Goal: Task Accomplishment & Management: Manage account settings

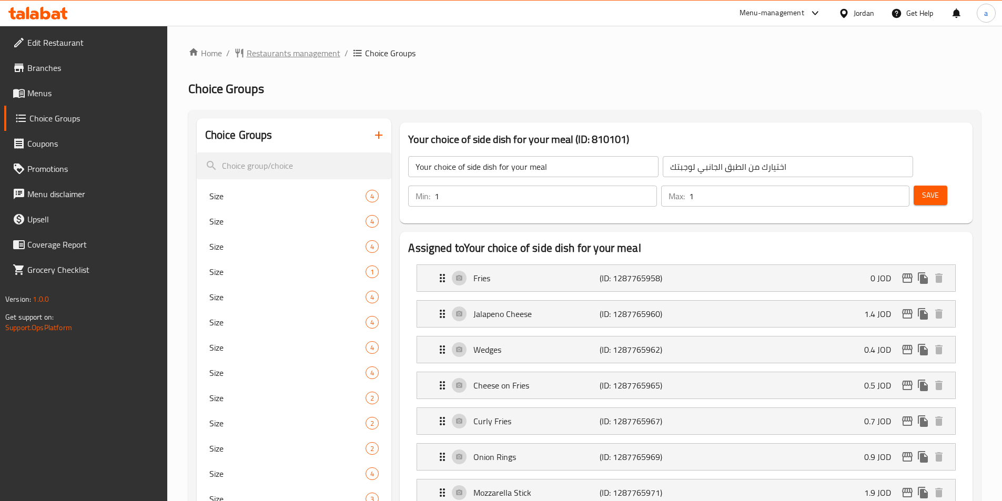
click at [316, 51] on span "Restaurants management" at bounding box center [294, 53] width 94 height 13
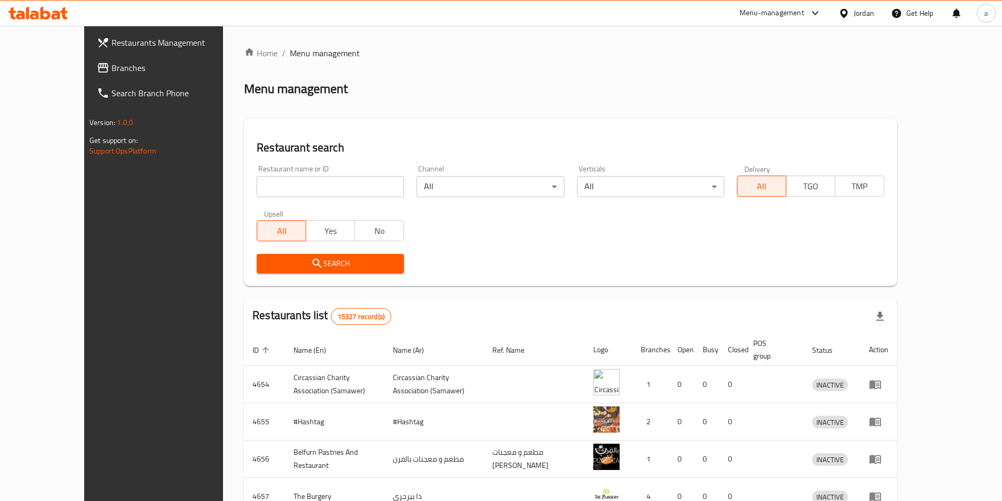
click at [111, 72] on span "Branches" at bounding box center [176, 68] width 131 height 13
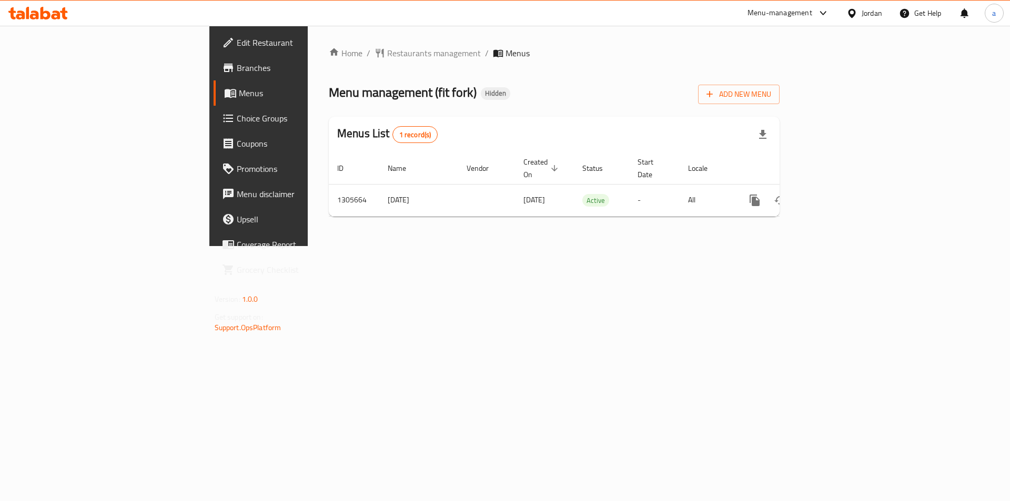
click at [237, 124] on span "Choice Groups" at bounding box center [303, 118] width 133 height 13
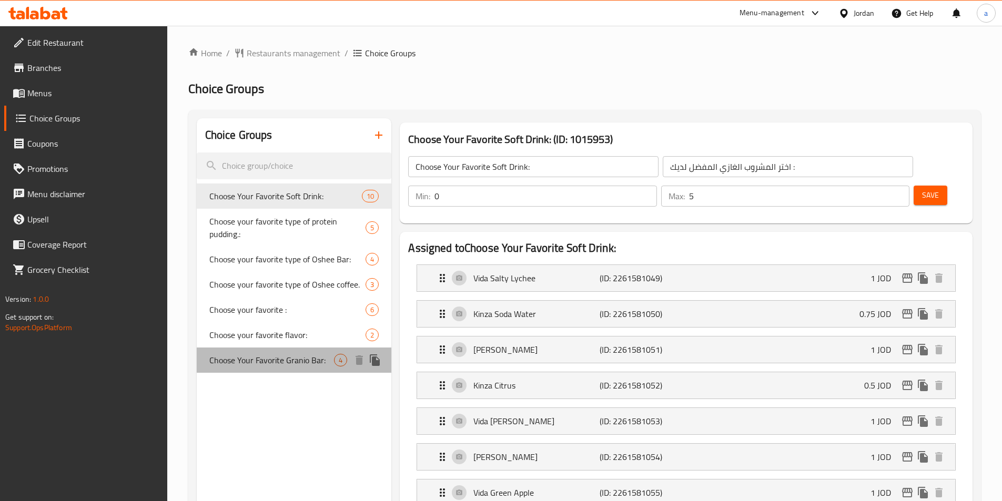
click at [281, 360] on span "Choose Your Favorite Granio Bar:" at bounding box center [271, 360] width 125 height 13
type input "Choose Your Favorite Granio Bar:"
type input "اختر الجرانيو بار المفضل لديك :"
type input "1"
